Goal: Use online tool/utility

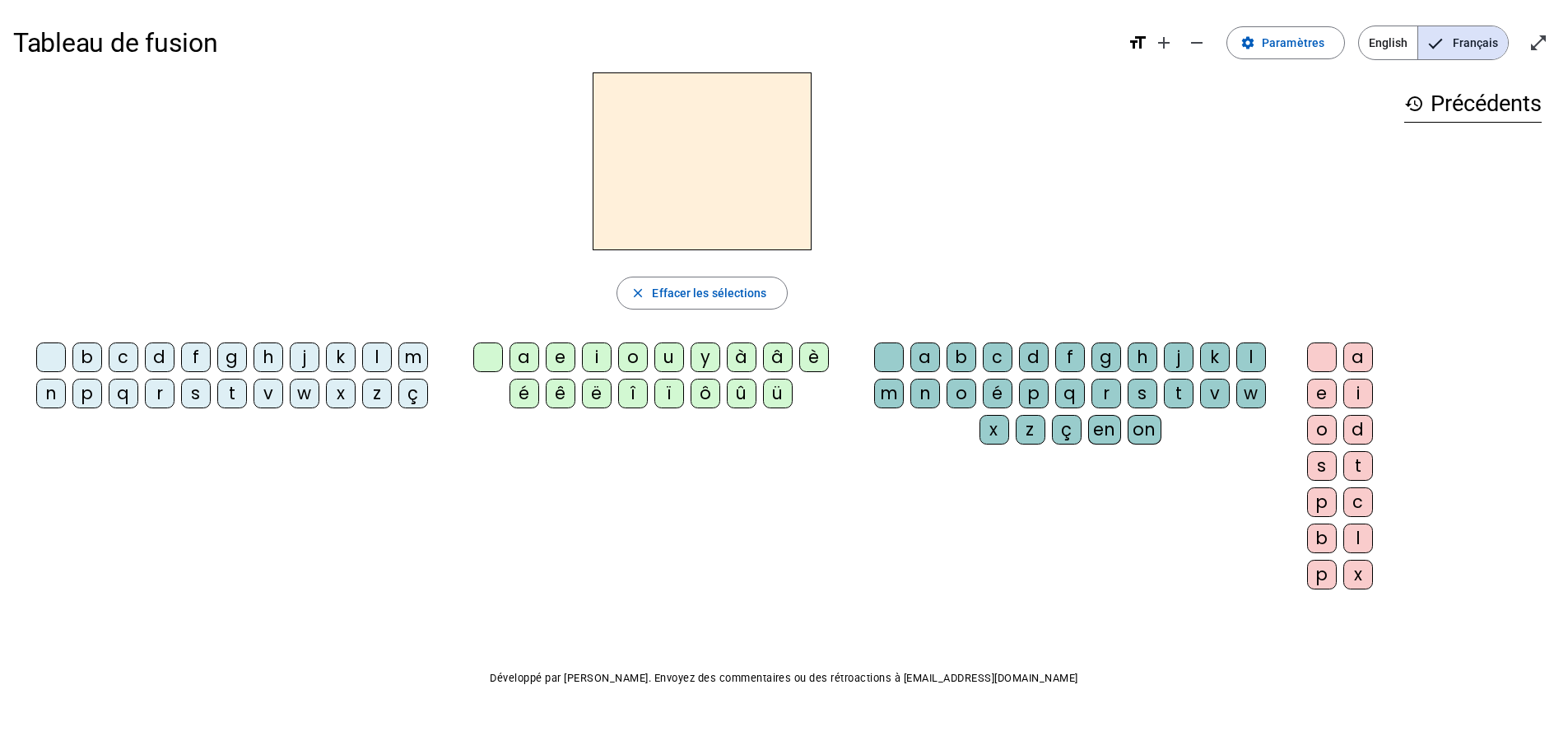
drag, startPoint x: 87, startPoint y: 361, endPoint x: 99, endPoint y: 361, distance: 12.0
click at [87, 361] on div "b" at bounding box center [87, 357] width 30 height 30
drag, startPoint x: 524, startPoint y: 354, endPoint x: 513, endPoint y: 353, distance: 11.0
click at [522, 354] on div "a" at bounding box center [524, 357] width 30 height 30
click at [993, 357] on div "c" at bounding box center [997, 357] width 30 height 30
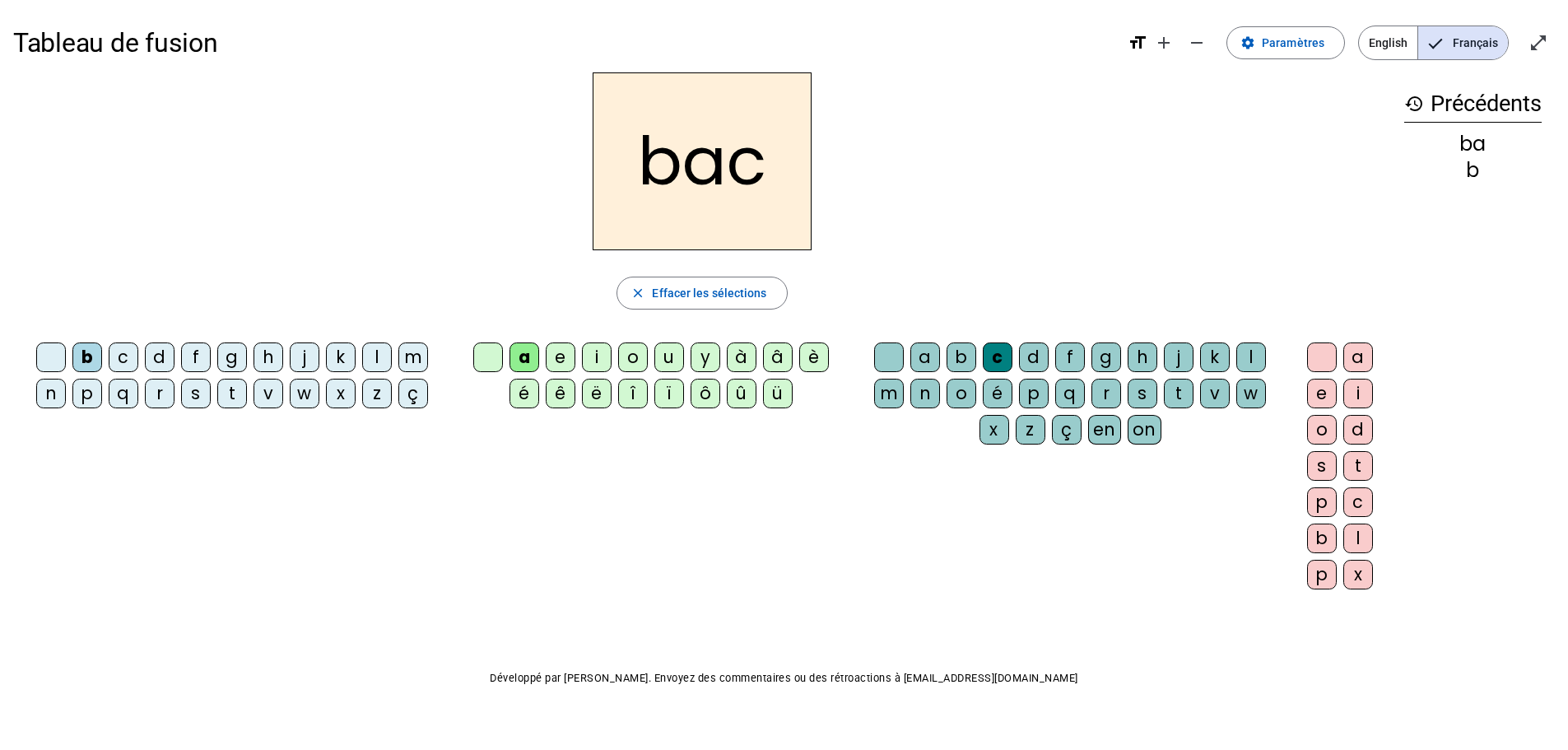
click at [1322, 435] on div "o" at bounding box center [1322, 429] width 30 height 30
